Goal: Task Accomplishment & Management: Manage account settings

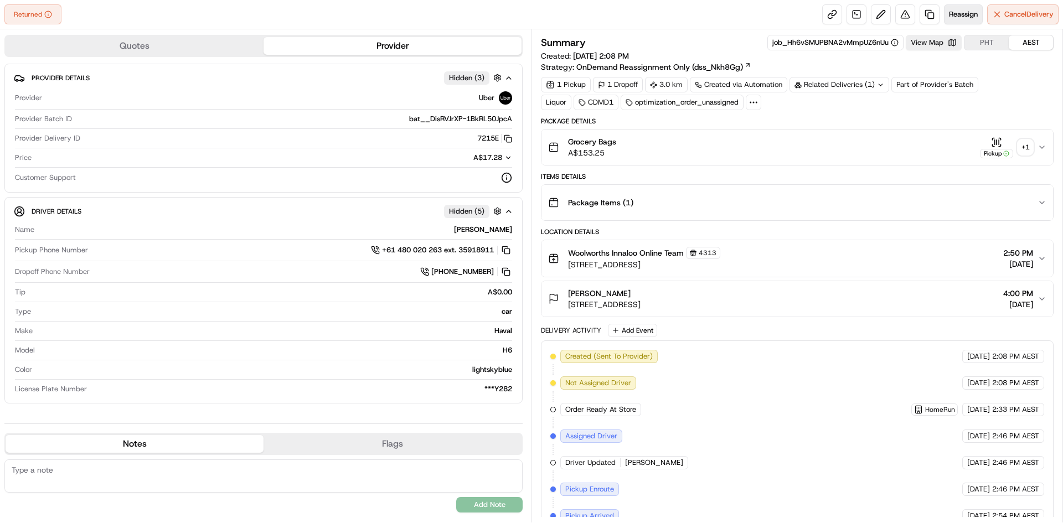
click at [963, 18] on span "Reassign" at bounding box center [963, 14] width 29 height 10
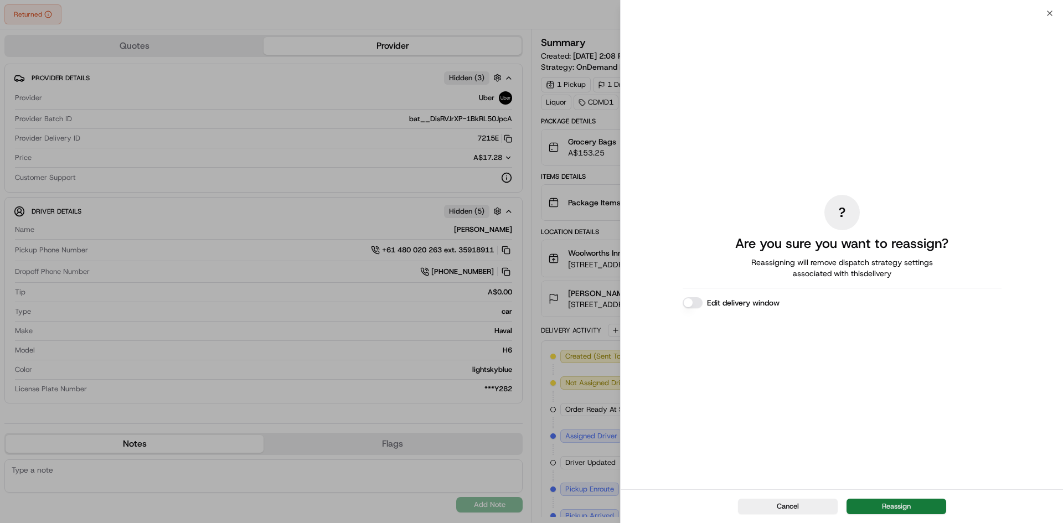
drag, startPoint x: 898, startPoint y: 496, endPoint x: 903, endPoint y: 507, distance: 12.1
click at [900, 504] on div "Cancel Reassign" at bounding box center [842, 506] width 442 height 34
click at [903, 508] on button "Reassign" at bounding box center [897, 507] width 100 height 16
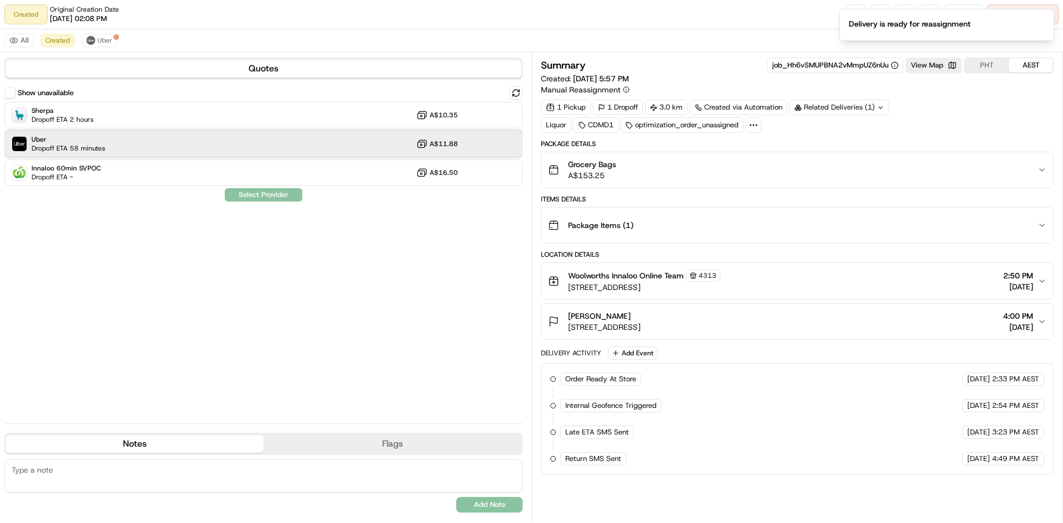
click at [314, 144] on div "Uber Dropoff ETA 58 minutes A$11.88" at bounding box center [263, 144] width 518 height 27
click at [248, 196] on button "Assign Provider" at bounding box center [263, 194] width 79 height 13
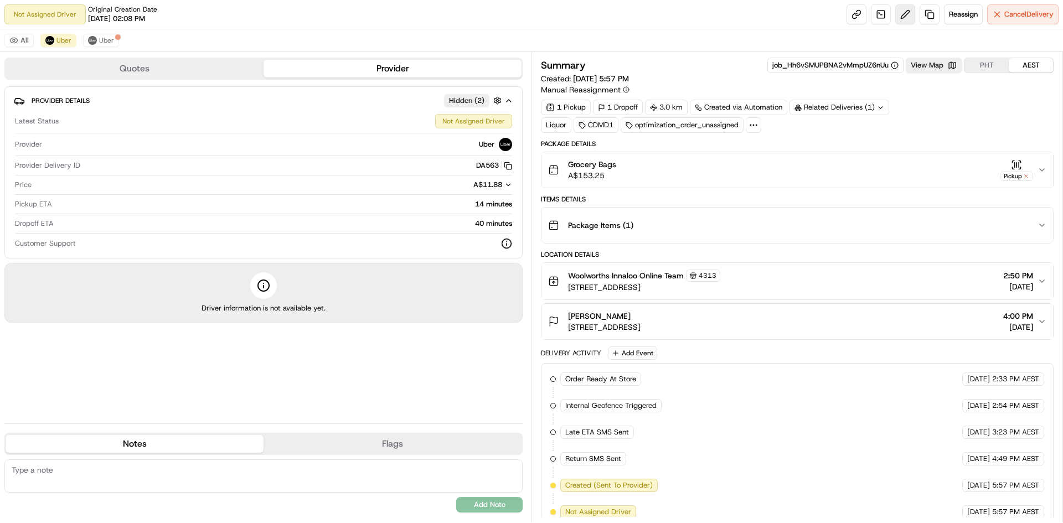
click at [896, 13] on button at bounding box center [905, 14] width 20 height 20
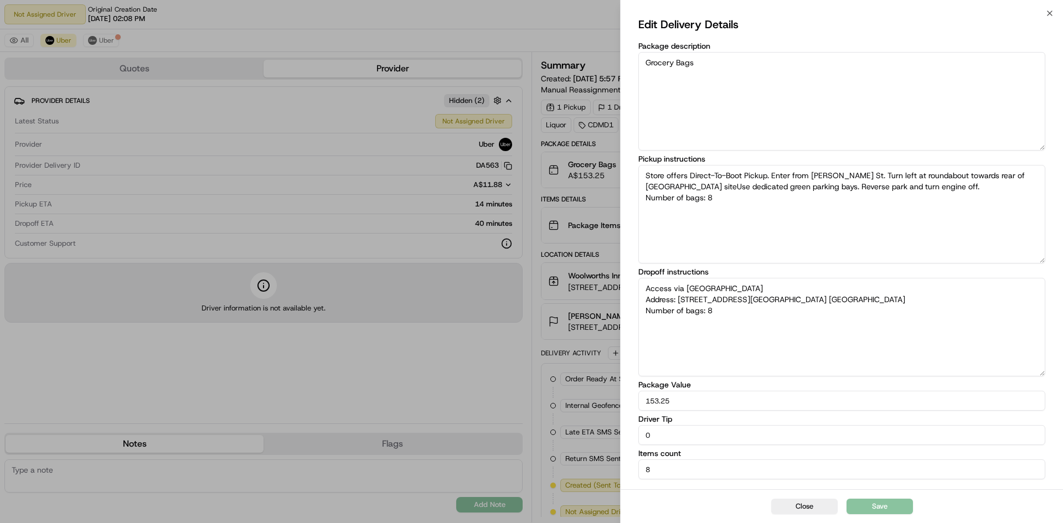
click at [842, 308] on textarea "Access via [GEOGRAPHIC_DATA] Address: [STREET_ADDRESS][GEOGRAPHIC_DATA] [GEOGRA…" at bounding box center [841, 327] width 407 height 99
click at [868, 292] on textarea "Access via [GEOGRAPHIC_DATA] Address: [STREET_ADDRESS][GEOGRAPHIC_DATA] [GEOGRA…" at bounding box center [841, 327] width 407 height 99
type textarea "Store offers Direct-To-Boot Pickup. Enter from [PERSON_NAME] St. Turn left at r…"
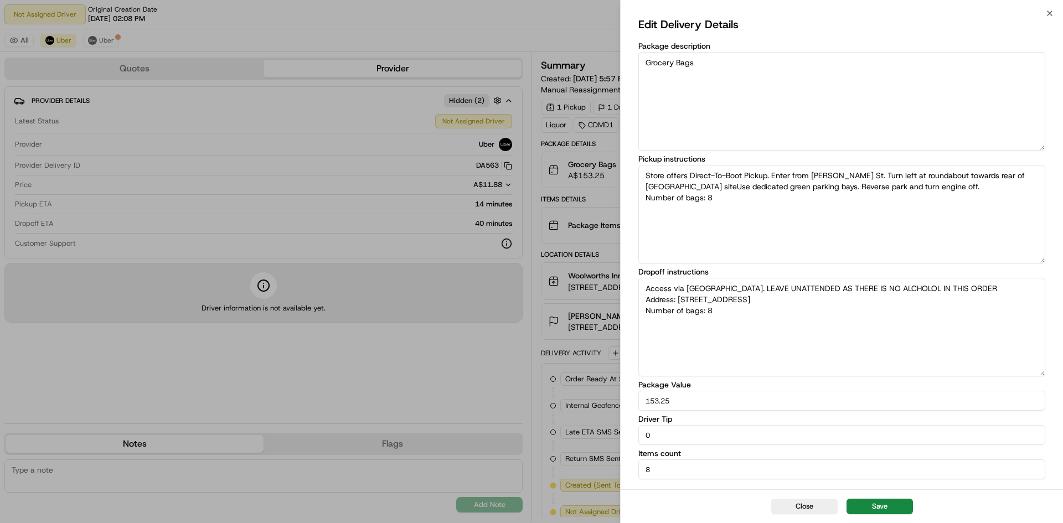
click at [888, 287] on textarea "Access via [GEOGRAPHIC_DATA]. LEAVE UNATTENDED AS THERE IS NO ALCHOLOL IN THIS …" at bounding box center [841, 327] width 407 height 99
type textarea "Access via [GEOGRAPHIC_DATA]. LEAVE UNATTENDED AS THERE IS NO ALCHOLOL IN THIS …"
click at [885, 518] on div "Close Save" at bounding box center [842, 506] width 442 height 34
click at [885, 507] on button "Save" at bounding box center [880, 507] width 66 height 16
type textarea "Store offers Direct-To-Boot Pickup. Enter from [PERSON_NAME] St. Turn left at r…"
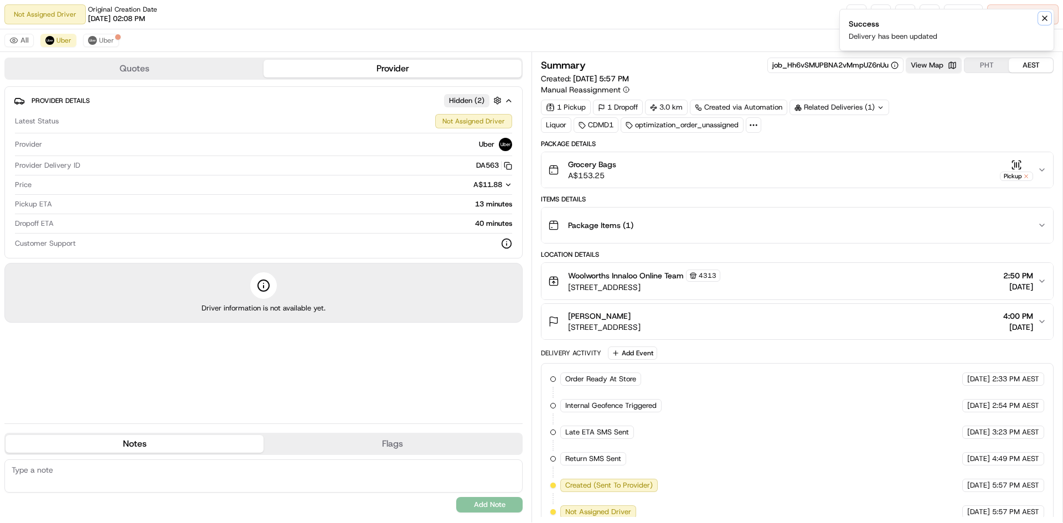
click at [1042, 19] on icon "Notifications (F8)" at bounding box center [1044, 18] width 9 height 9
click at [901, 22] on button at bounding box center [905, 14] width 20 height 20
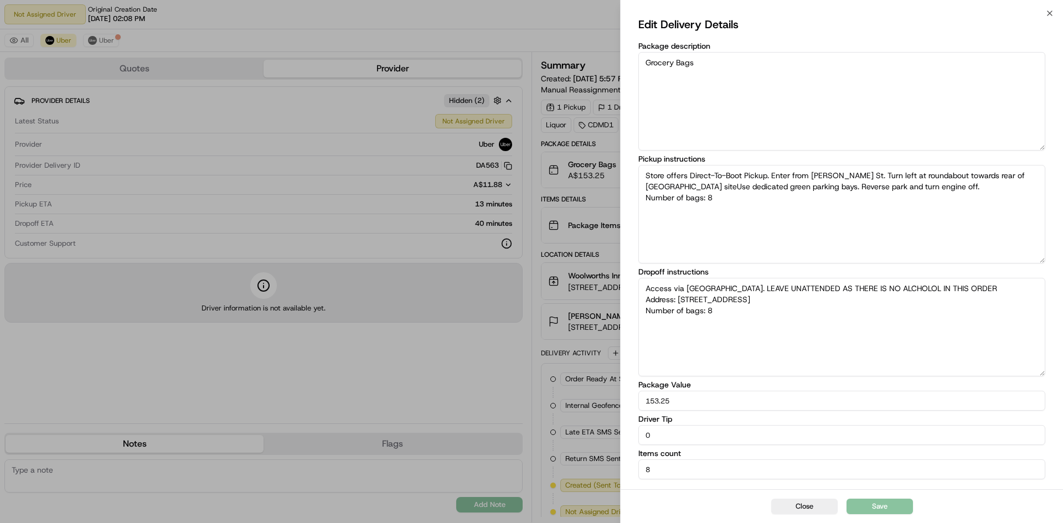
click at [883, 284] on textarea "Access via [GEOGRAPHIC_DATA]. LEAVE UNATTENDED AS THERE IS NO ALCHOLOL IN THIS …" at bounding box center [841, 327] width 407 height 99
type textarea "Store offers Direct-To-Boot Pickup. Enter from [PERSON_NAME] St. Turn left at r…"
type textarea "Access via [GEOGRAPHIC_DATA]. LEAVE UNATTENDED AS THERE IS NO vIN THIS ORDER Ad…"
type textarea "Store offers Direct-To-Boot Pickup. Enter from [PERSON_NAME] St. Turn left at r…"
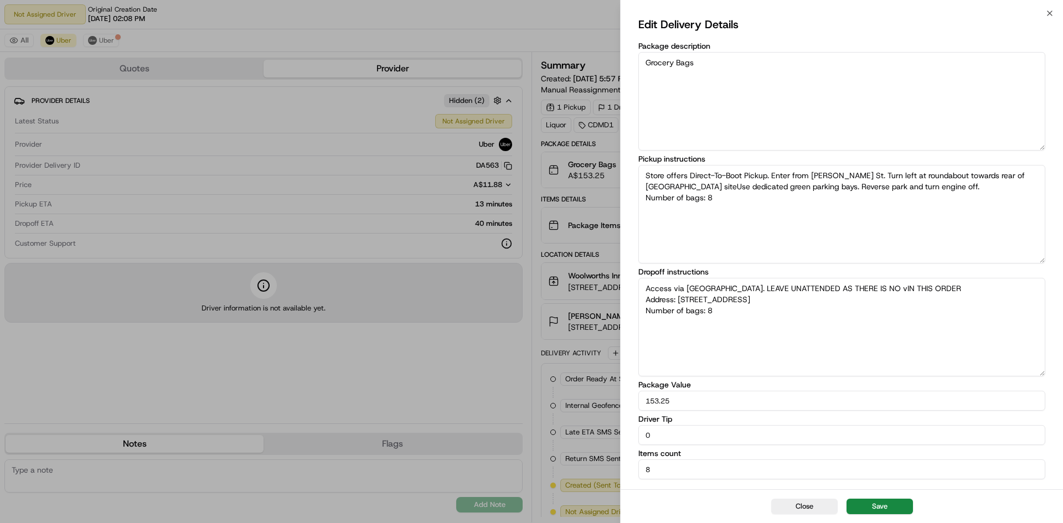
type textarea "Access via [GEOGRAPHIC_DATA]. LEAVE UNATTENDED AS THERE IS NO ALCHOLOL IN THIS …"
paste textarea "[PERSON_NAME]"
type textarea "Store offers Direct-To-Boot Pickup. Enter from [PERSON_NAME] St. Turn left at r…"
type textarea "Access via [GEOGRAPHIC_DATA]. LEAVE UNATTENDED AS THERE IS NO ALCOHOL IN THIS O…"
click at [880, 503] on button "Save" at bounding box center [880, 507] width 66 height 16
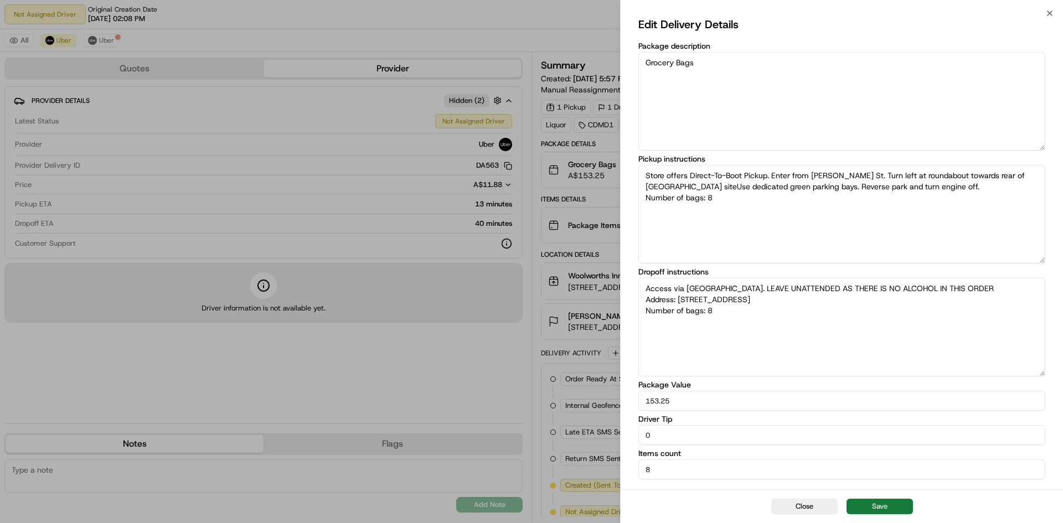
type textarea "Store offers Direct-To-Boot Pickup. Enter from [PERSON_NAME] St. Turn left at r…"
